Goal: Information Seeking & Learning: Understand process/instructions

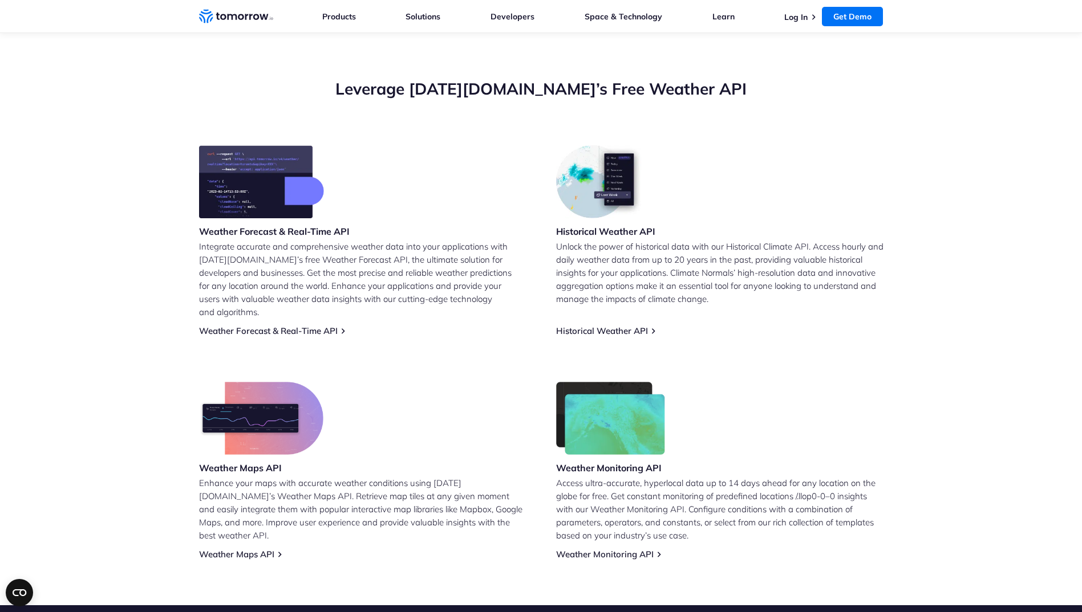
scroll to position [342, 0]
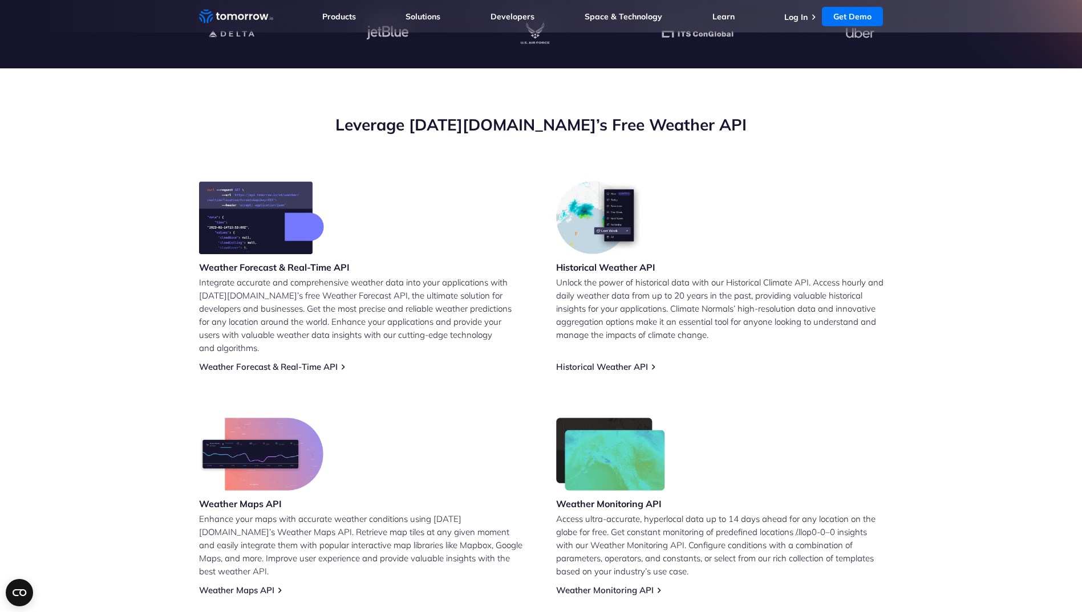
click at [273, 256] on div "Weather Forecast & Real-Time API" at bounding box center [274, 228] width 151 height 95
click at [312, 284] on p "Integrate accurate and comprehensive weather data into your applications with T…" at bounding box center [362, 315] width 327 height 79
click at [334, 361] on link "Weather Forecast & Real-Time API" at bounding box center [268, 366] width 139 height 11
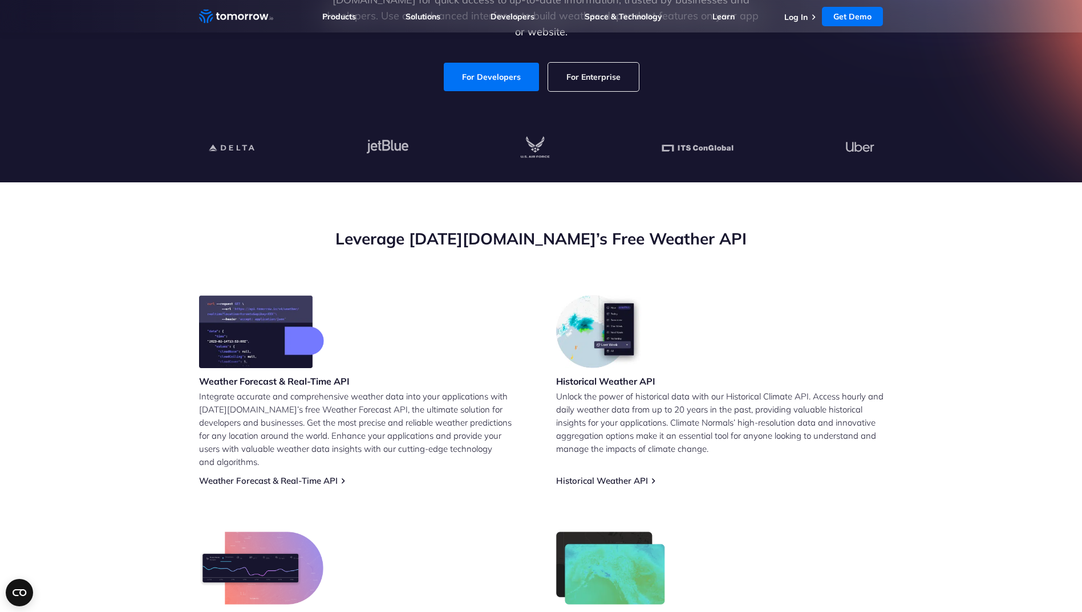
scroll to position [171, 0]
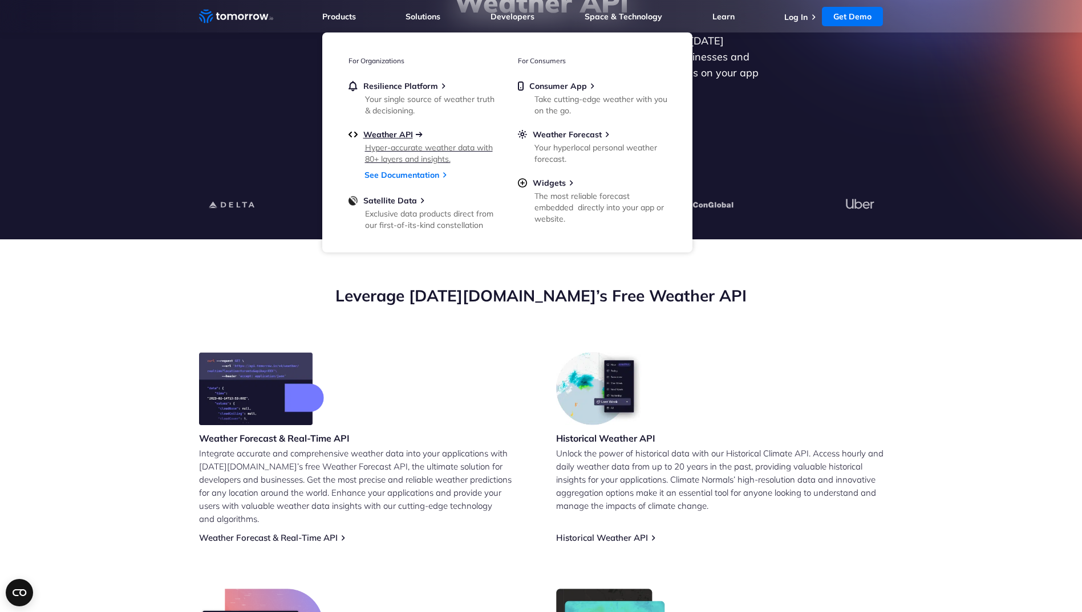
click at [387, 134] on span "Weather API" at bounding box center [388, 134] width 50 height 10
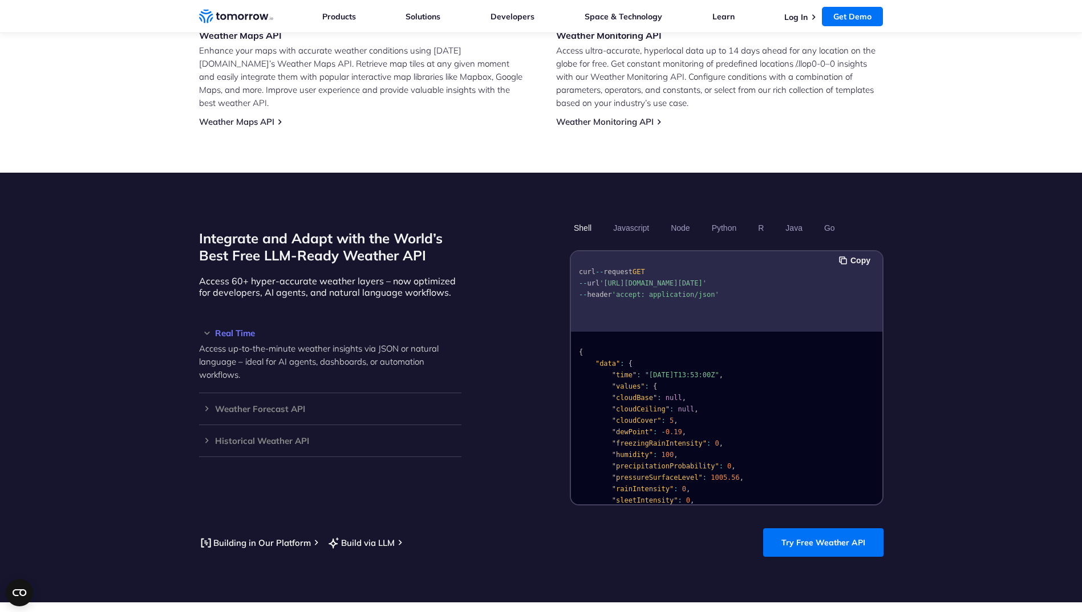
scroll to position [799, 0]
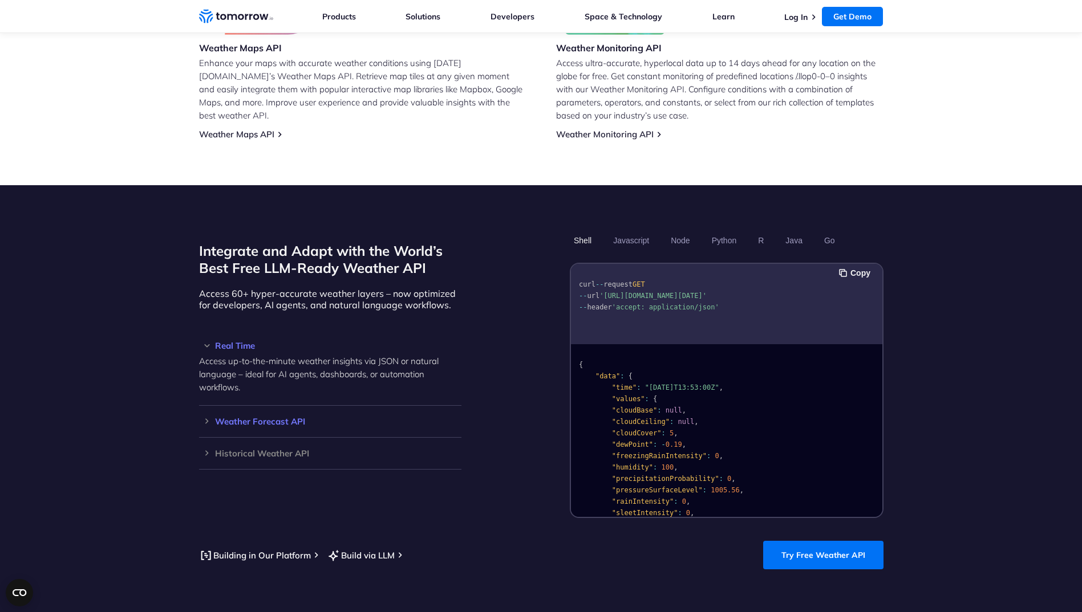
click at [233, 417] on h3 "Weather Forecast API" at bounding box center [330, 421] width 262 height 9
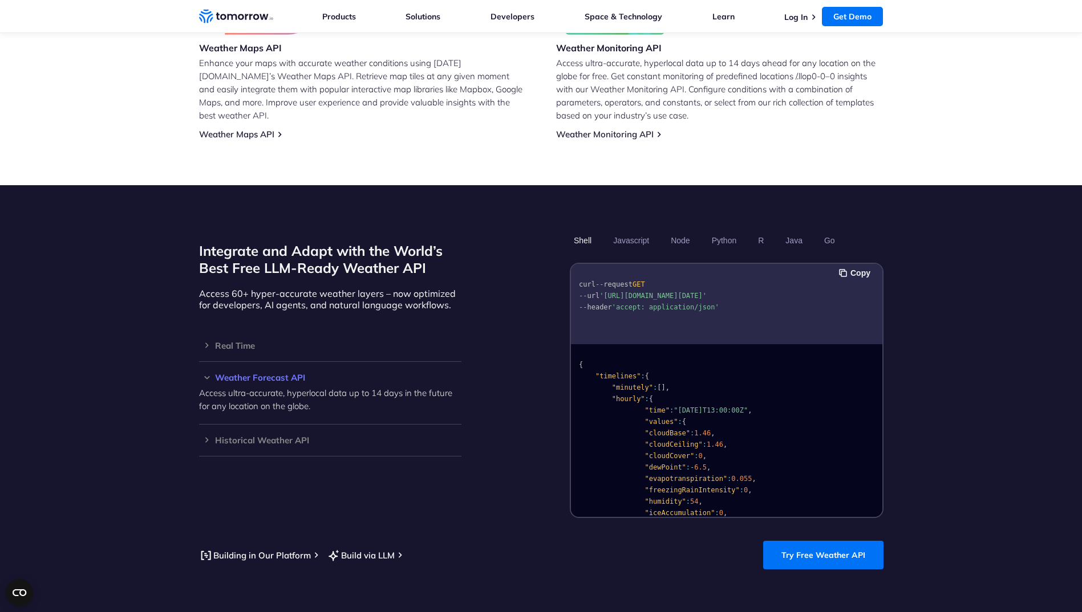
click at [222, 373] on h3 "Weather Forecast API" at bounding box center [330, 377] width 262 height 9
click at [228, 373] on h3 "Weather Forecast API" at bounding box center [330, 377] width 262 height 9
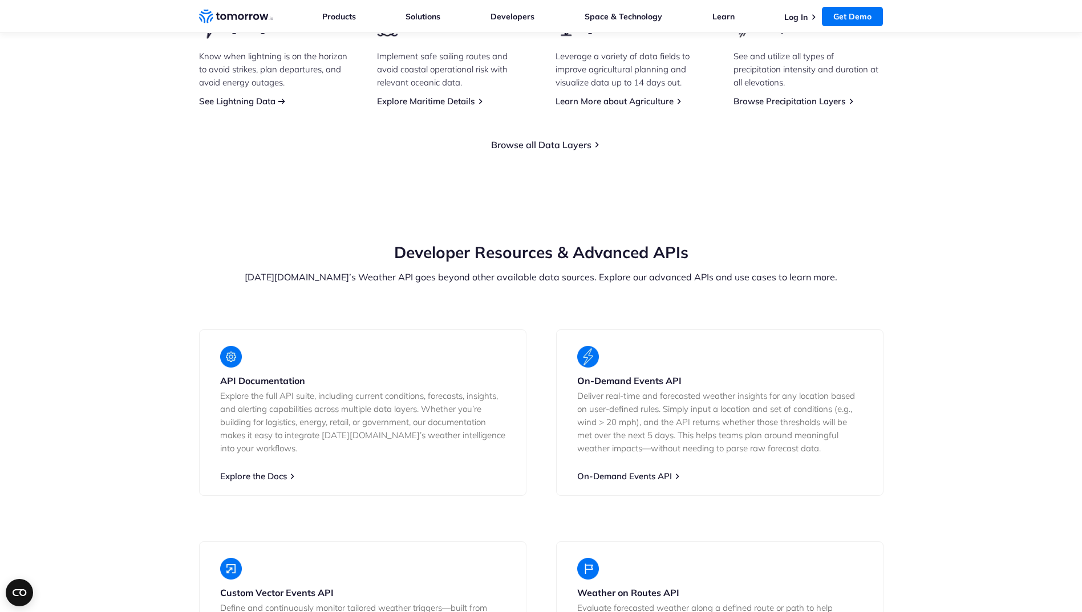
scroll to position [1882, 0]
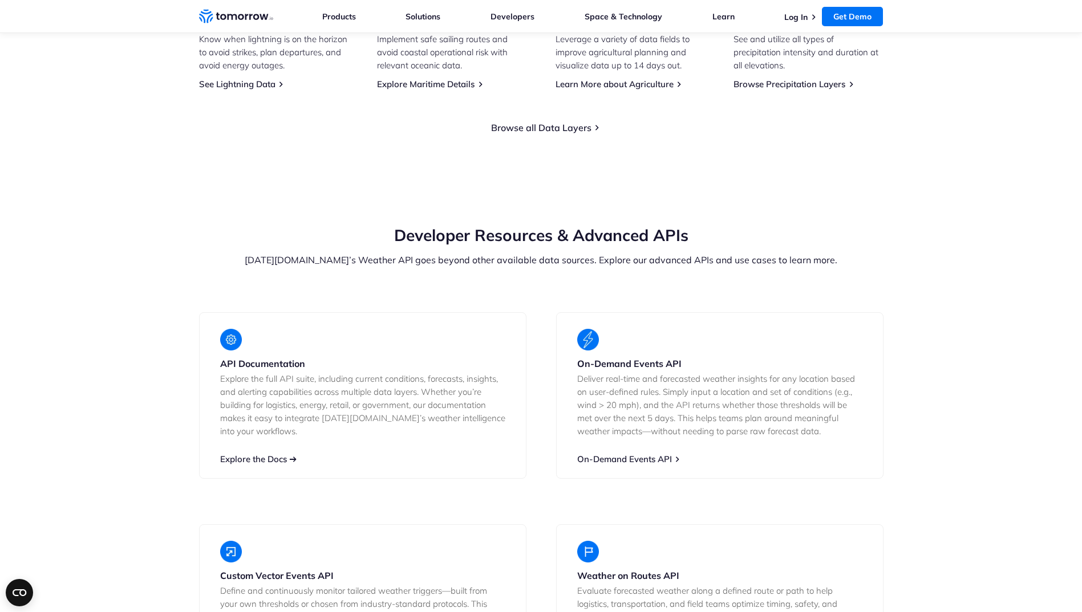
click at [270, 454] on link "Explore the Docs" at bounding box center [253, 459] width 67 height 11
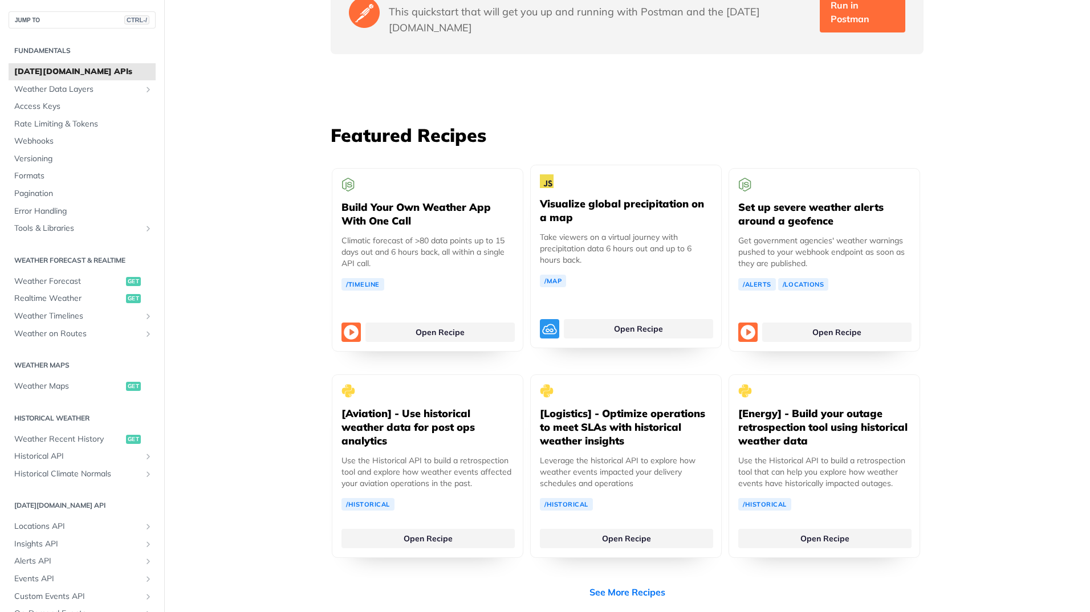
scroll to position [2053, 0]
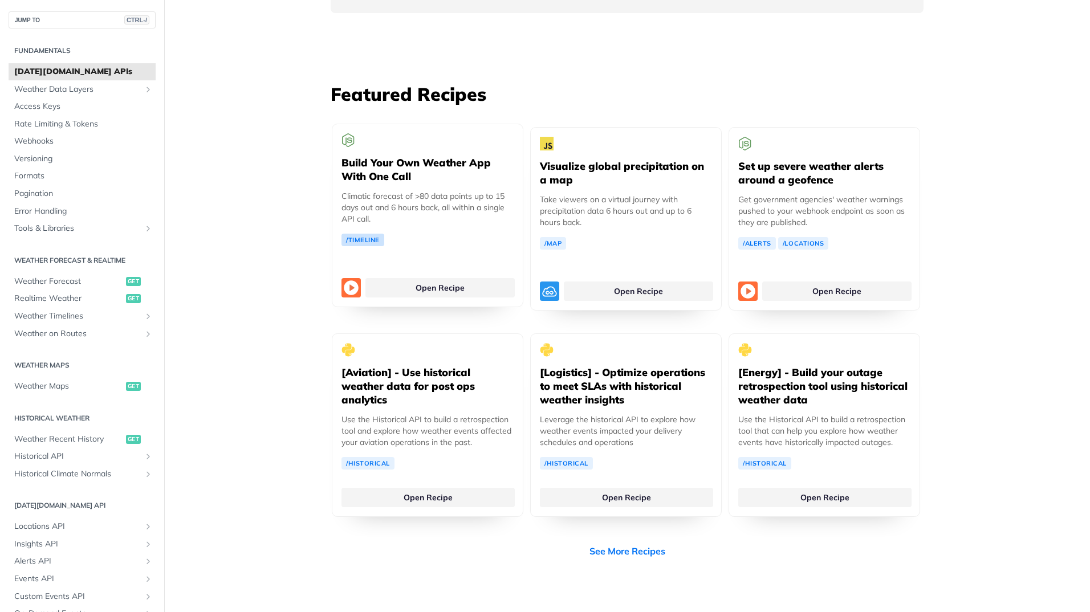
click at [356, 234] on link "/Timeline" at bounding box center [363, 240] width 43 height 13
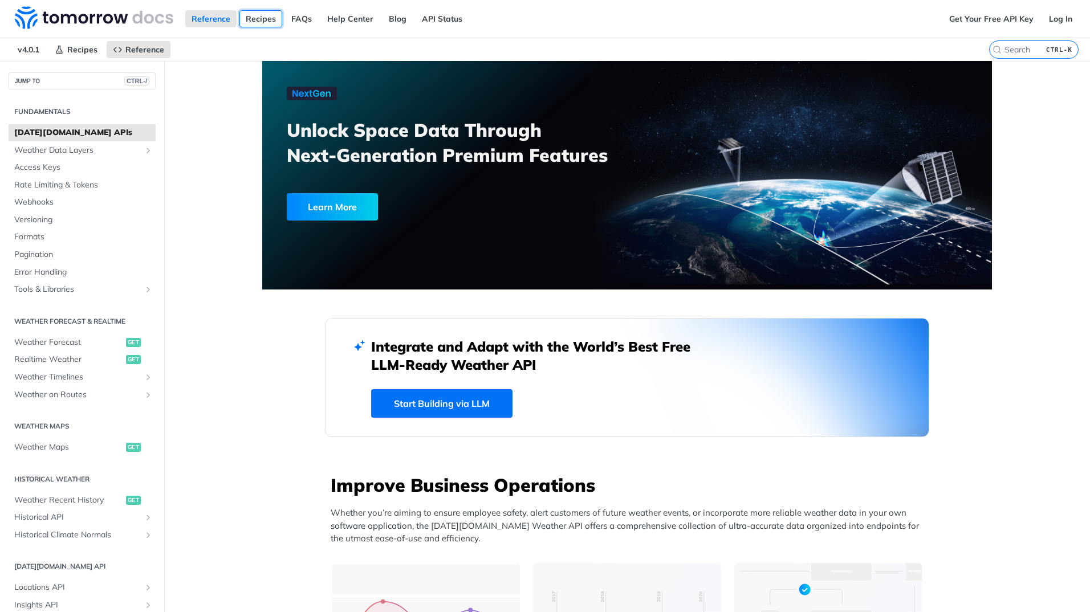
click at [253, 17] on link "Recipes" at bounding box center [260, 18] width 43 height 17
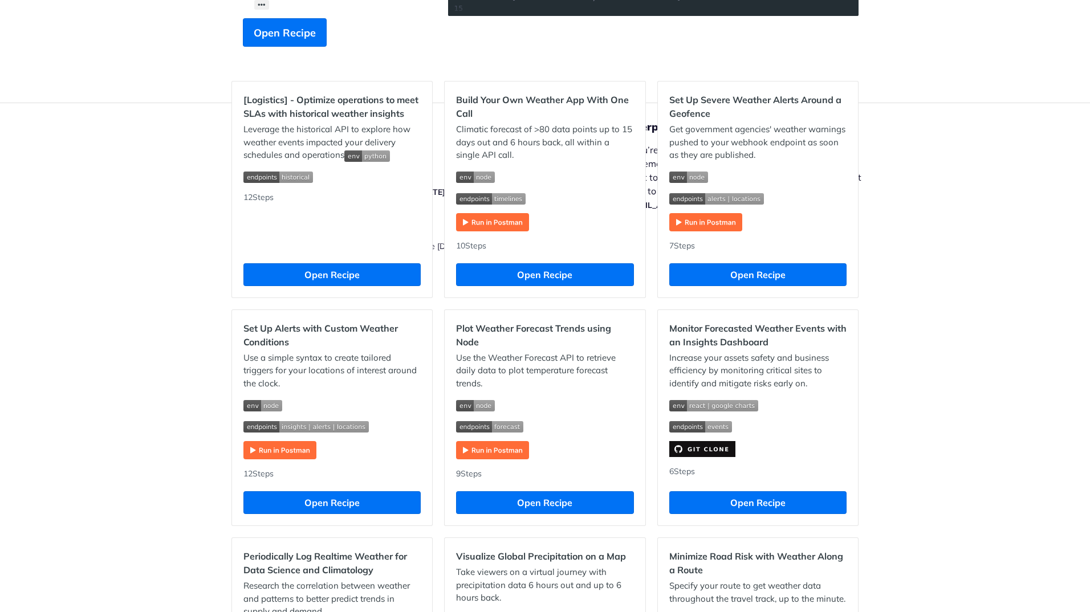
scroll to position [285, 0]
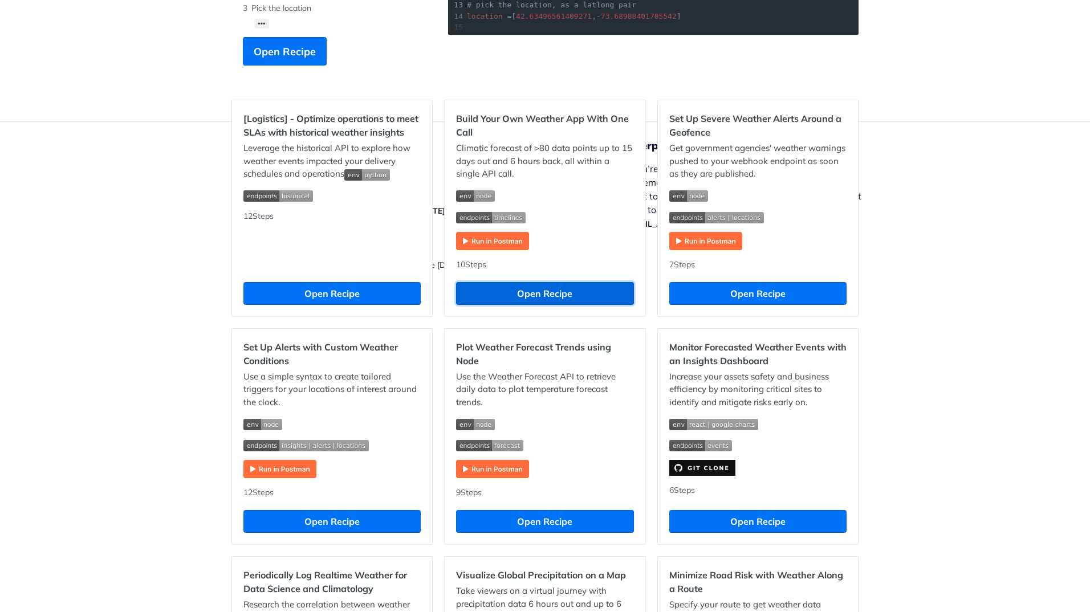
click at [527, 293] on button "Open Recipe" at bounding box center [544, 293] width 177 height 23
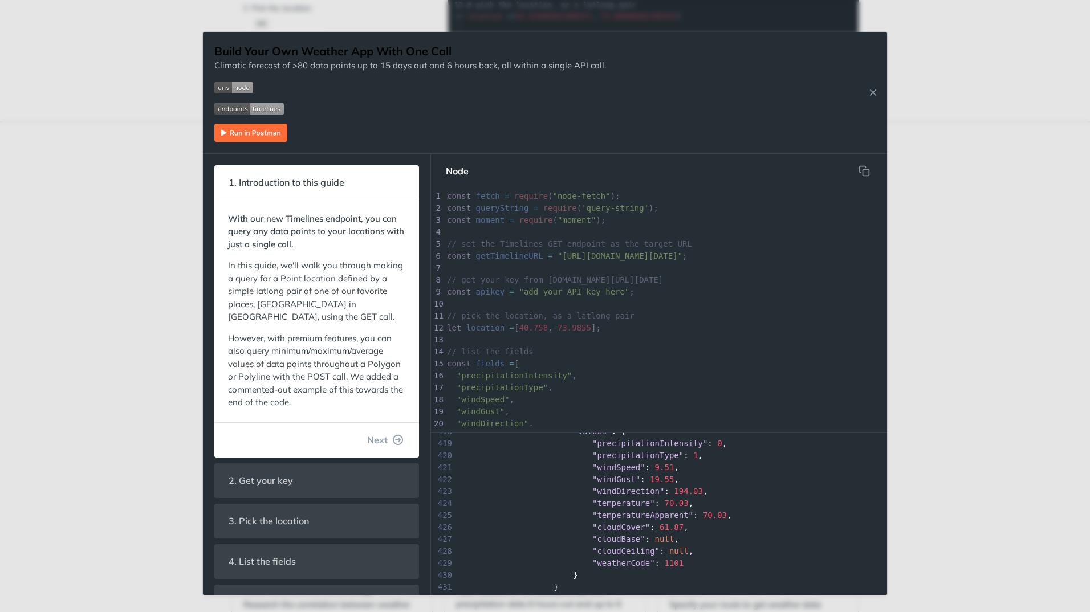
scroll to position [5674, 0]
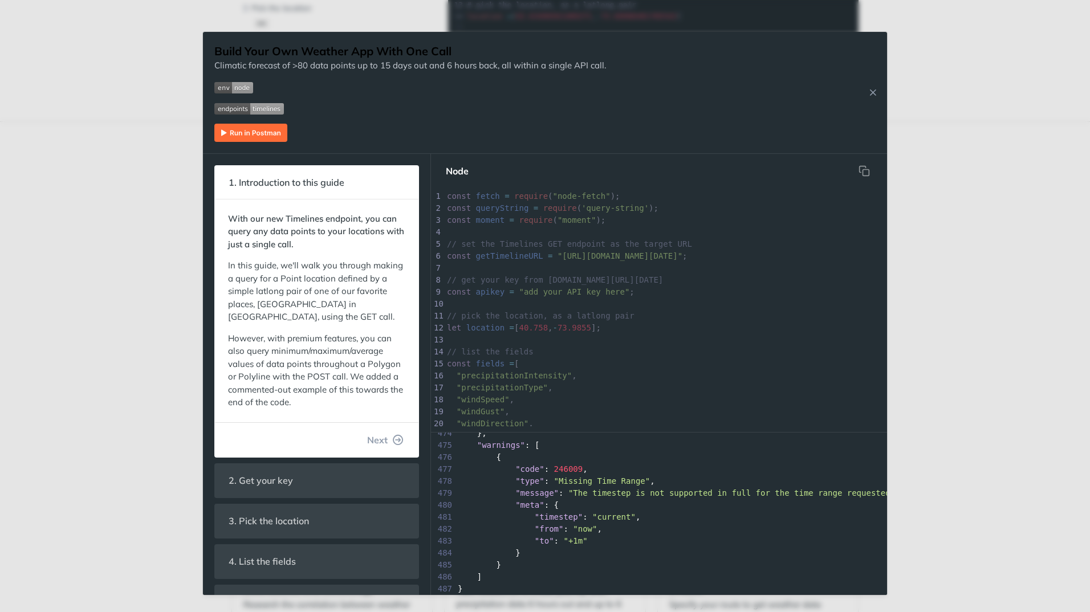
click at [1017, 94] on div "Jump to Content Reference Recipes FAQs Help Center Blog API Status Recipes Refe…" at bounding box center [545, 306] width 1090 height 612
